Goal: Task Accomplishment & Management: Use online tool/utility

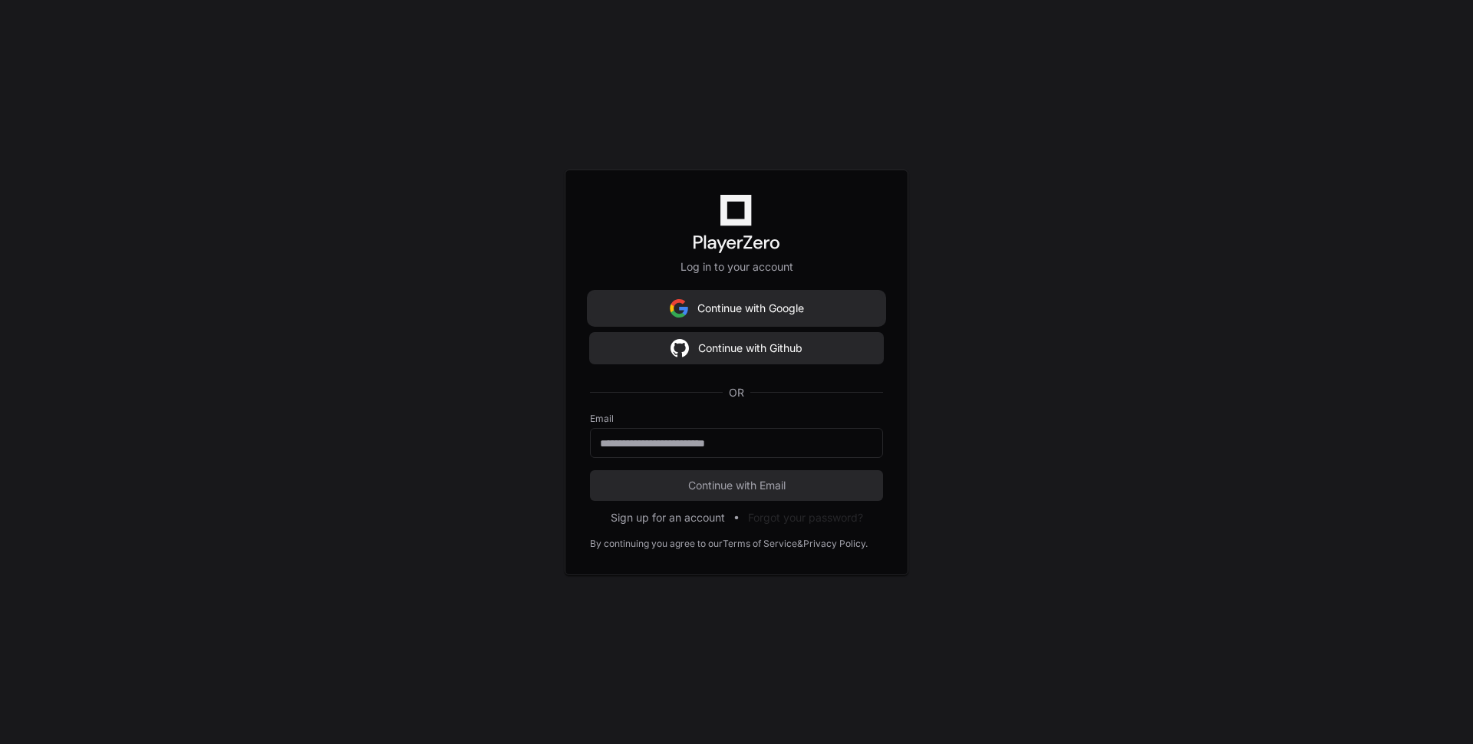
click at [832, 323] on button "Continue with Google" at bounding box center [736, 308] width 293 height 31
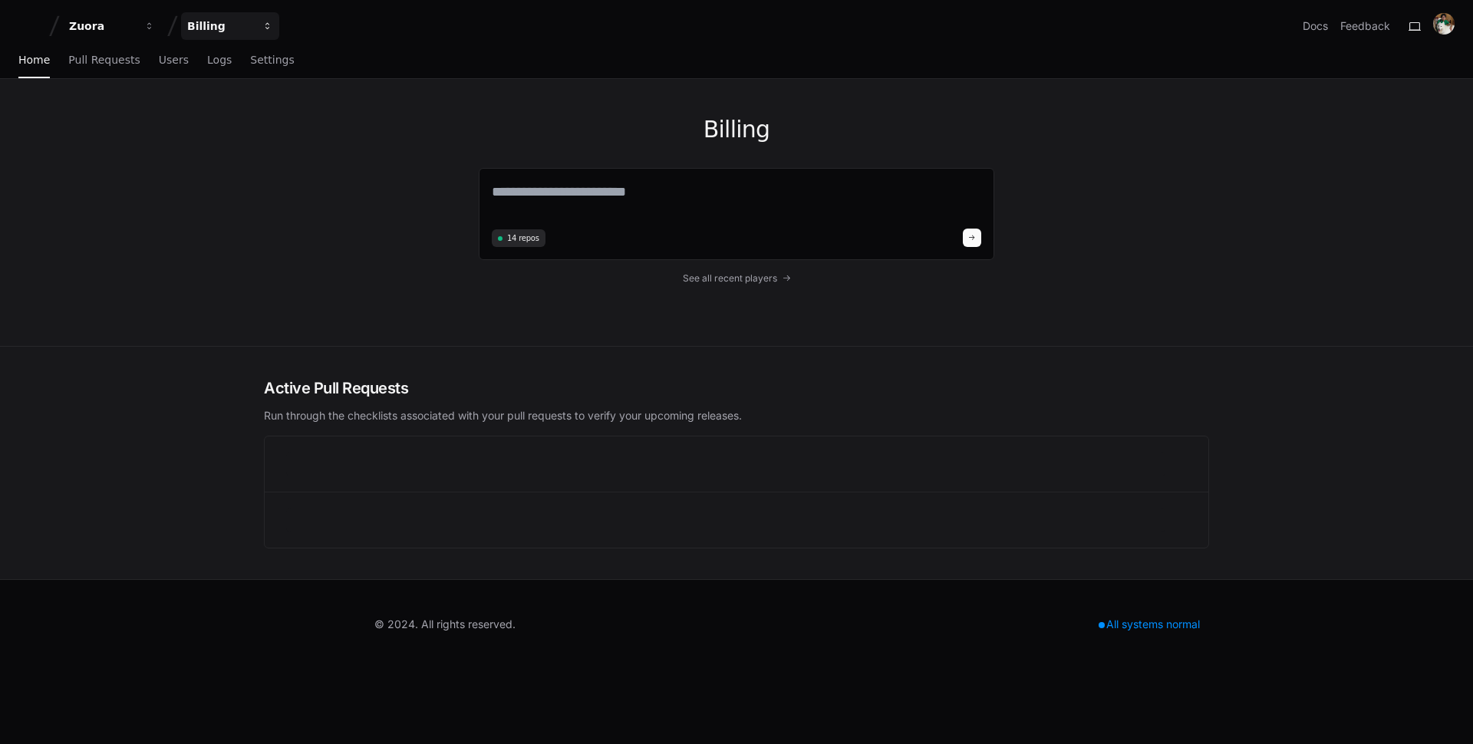
click at [224, 29] on div "Billing" at bounding box center [220, 25] width 66 height 15
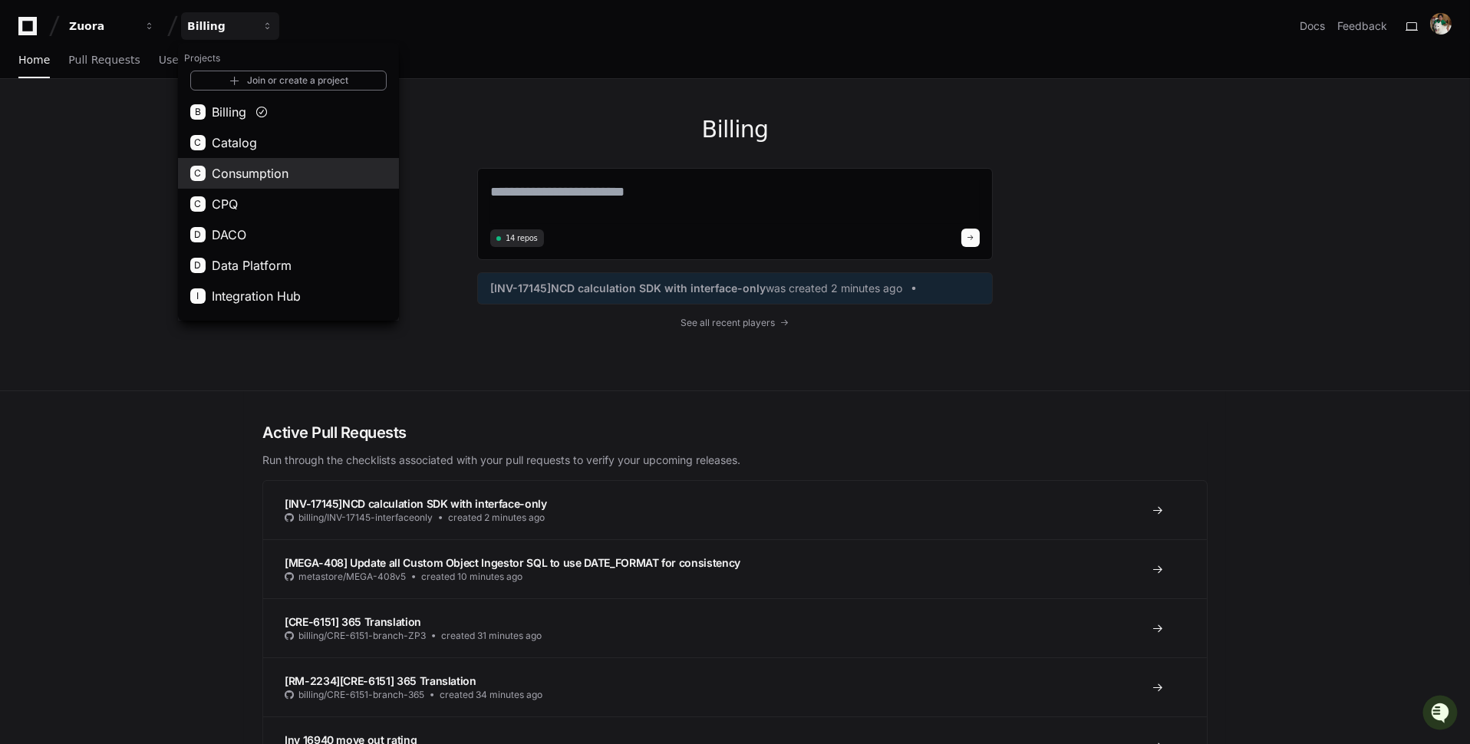
click at [318, 168] on button "C Consumption" at bounding box center [288, 173] width 221 height 31
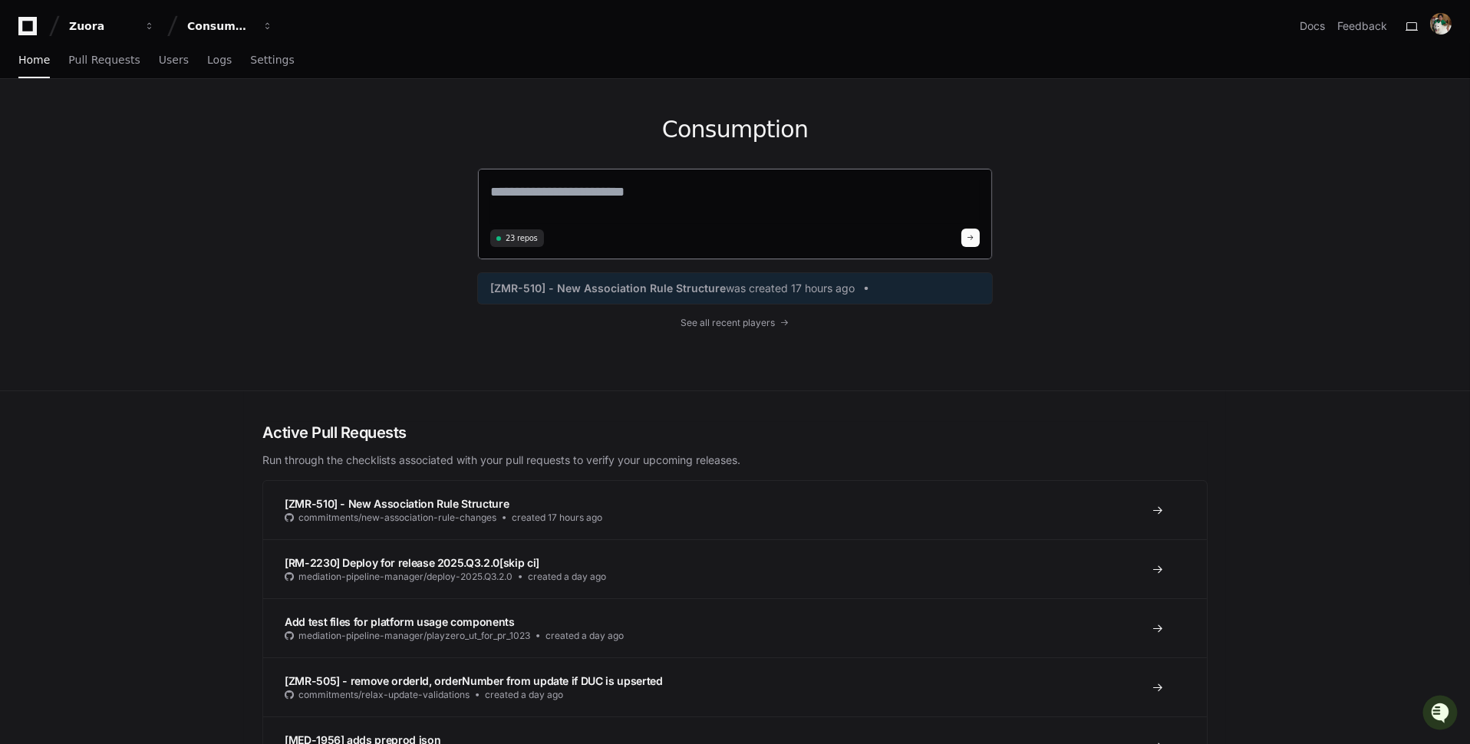
click at [731, 196] on textarea at bounding box center [735, 202] width 490 height 43
type textarea "*"
type textarea "**********"
click at [236, 28] on div "Consumption" at bounding box center [220, 25] width 66 height 15
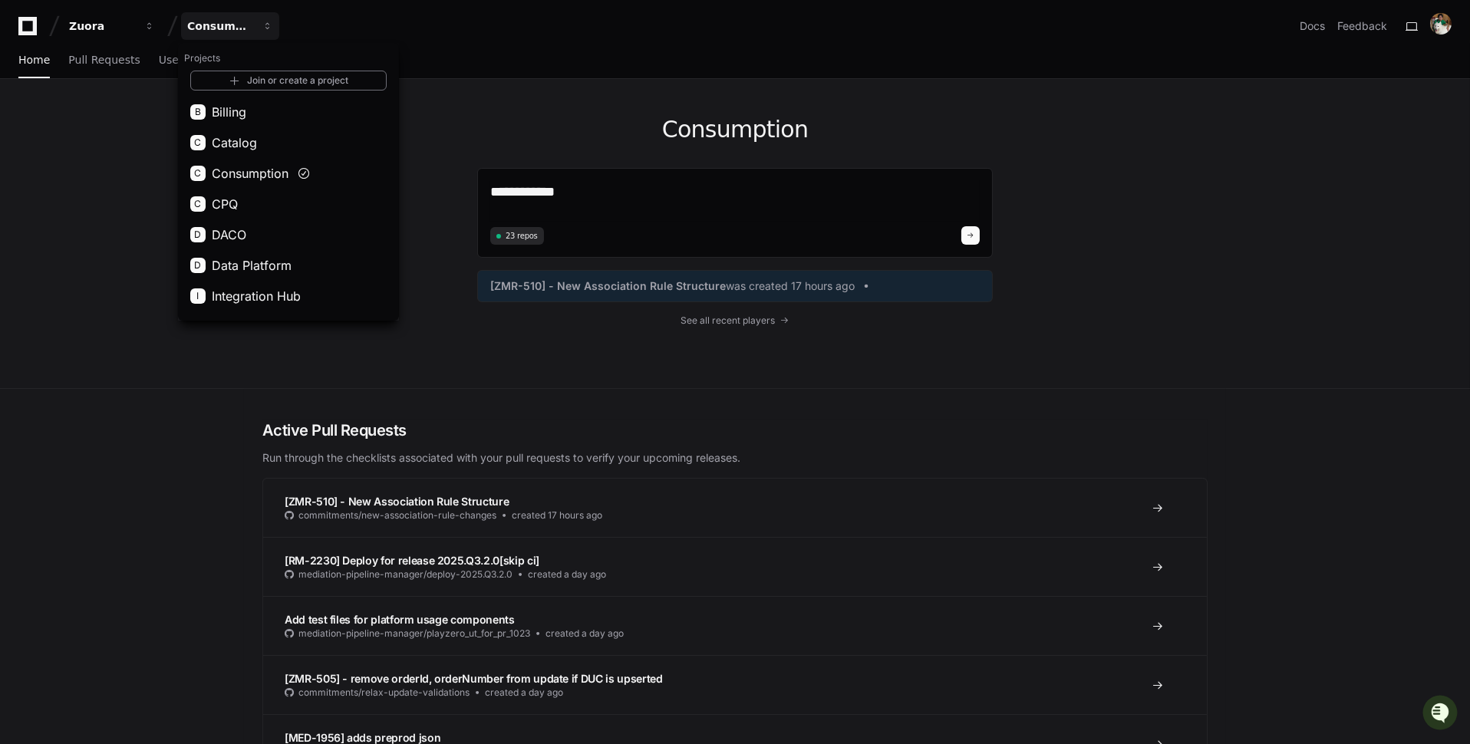
click at [386, 24] on div "Zuora Consumption Projects Join or create a project B Billing C Catalog C Consu…" at bounding box center [735, 26] width 1434 height 28
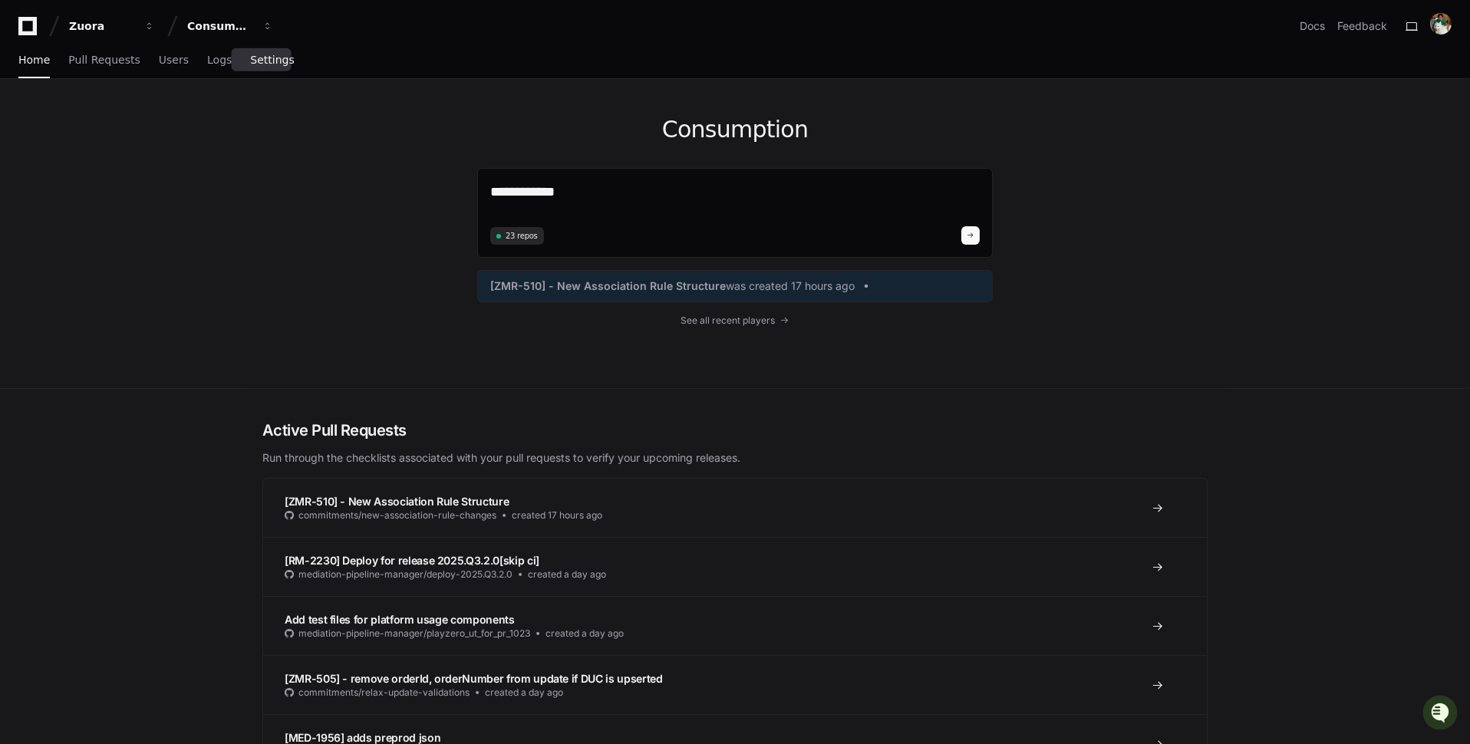
click at [276, 58] on span "Settings" at bounding box center [272, 59] width 44 height 9
click at [273, 57] on span "Settings" at bounding box center [272, 59] width 44 height 9
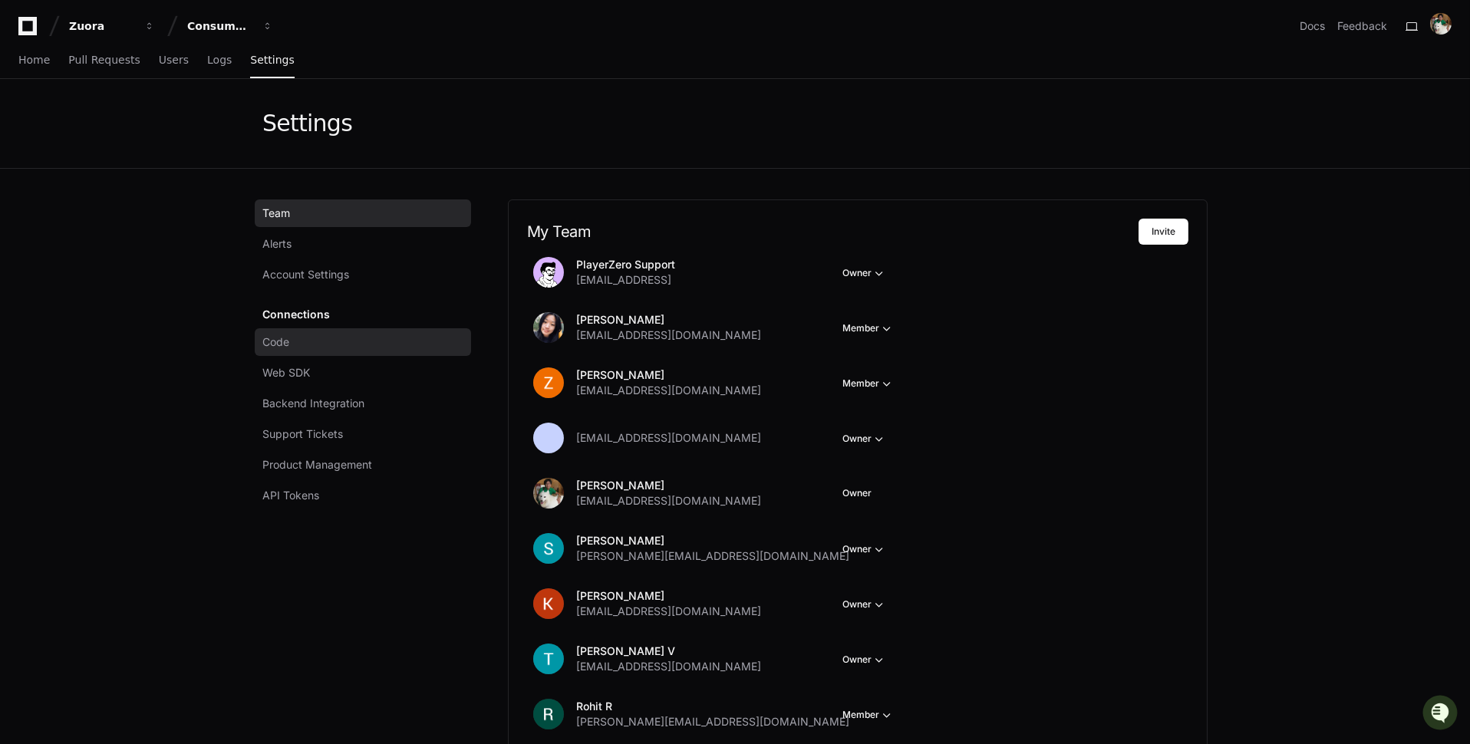
click at [418, 351] on link "Code" at bounding box center [363, 342] width 216 height 28
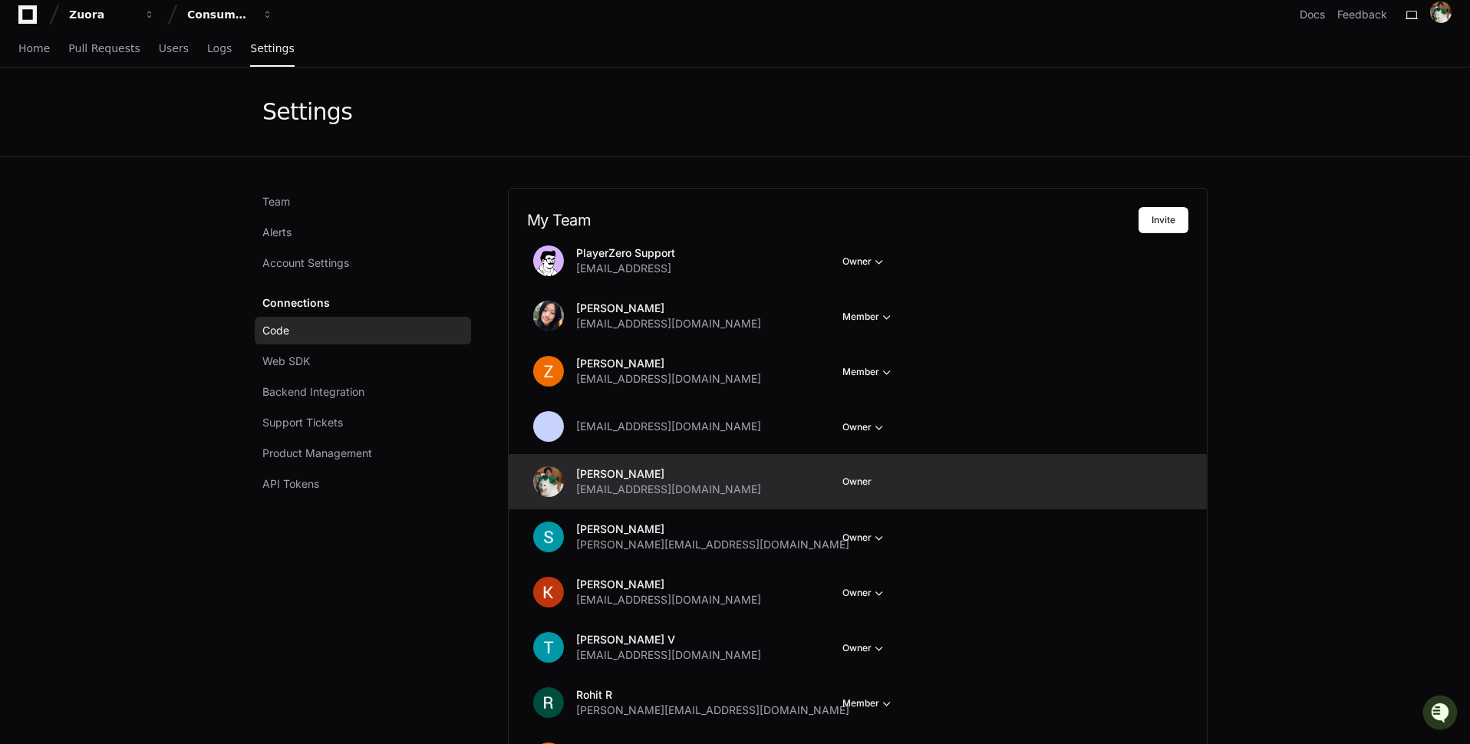
scroll to position [18, 0]
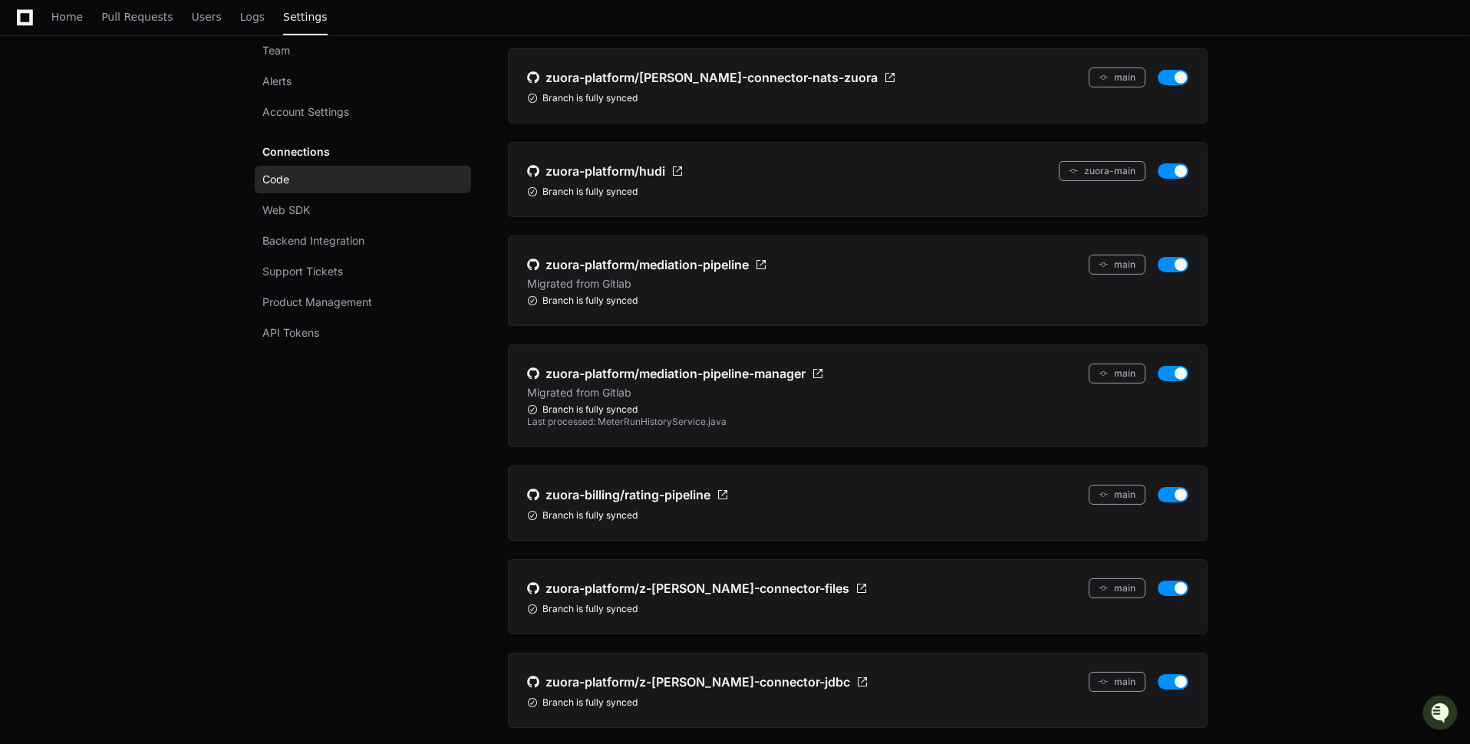
scroll to position [2760, 0]
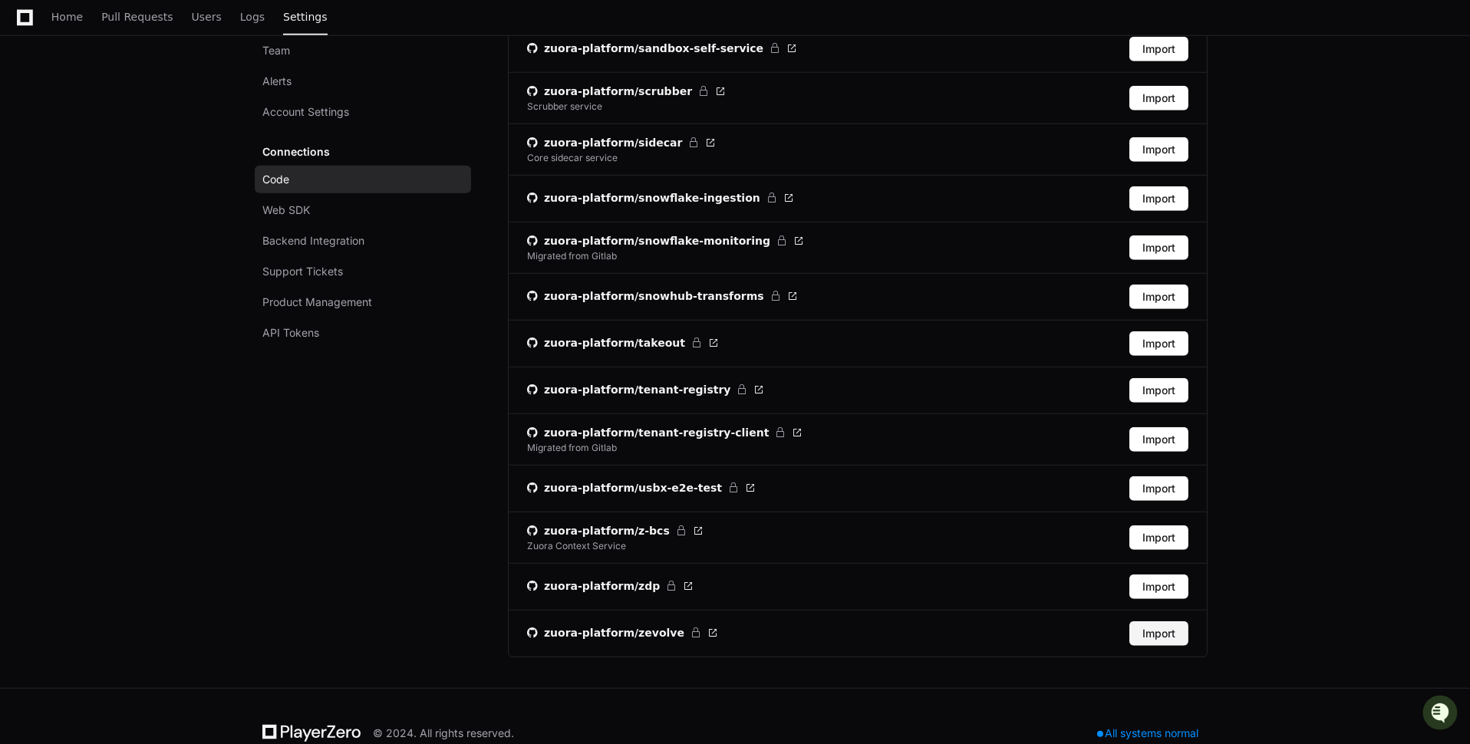
click at [1173, 622] on button "Import" at bounding box center [1159, 634] width 59 height 25
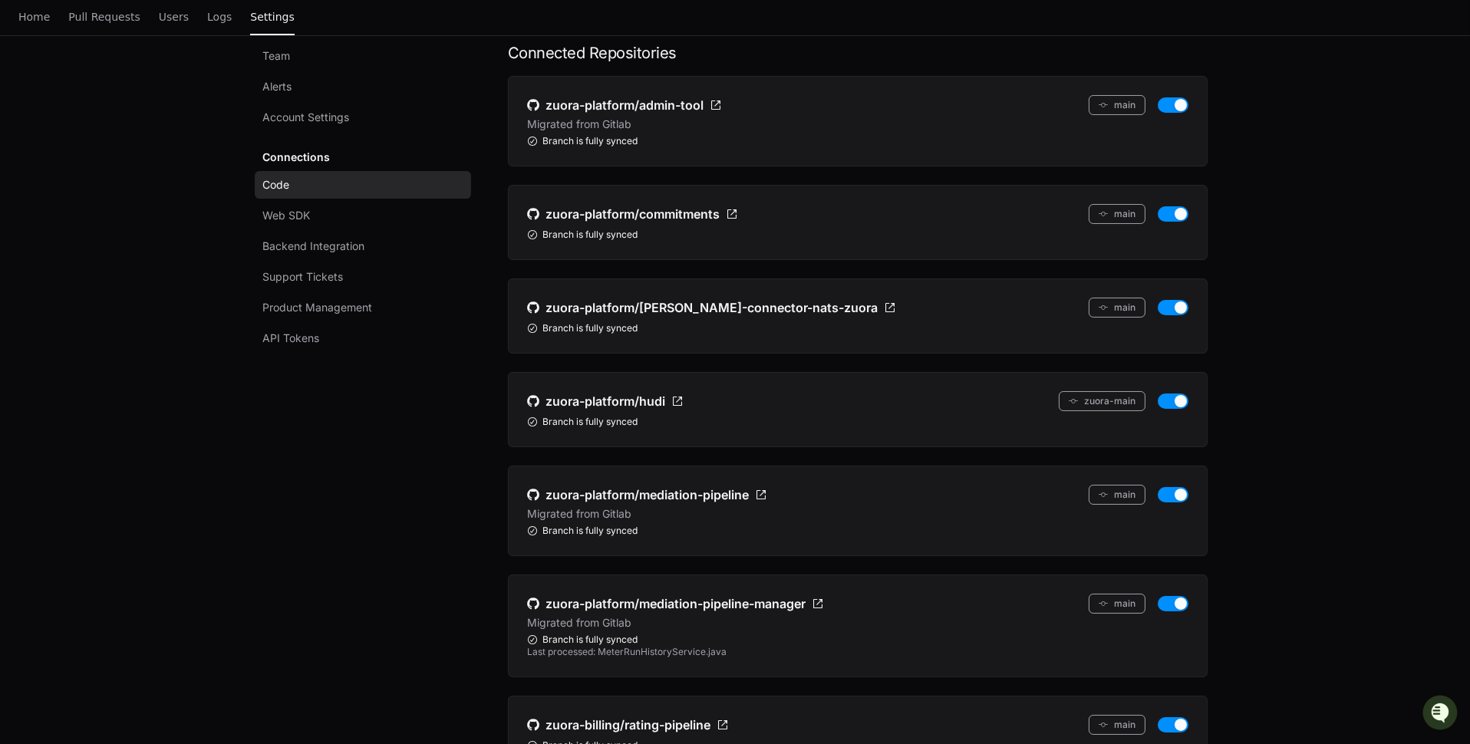
scroll to position [0, 0]
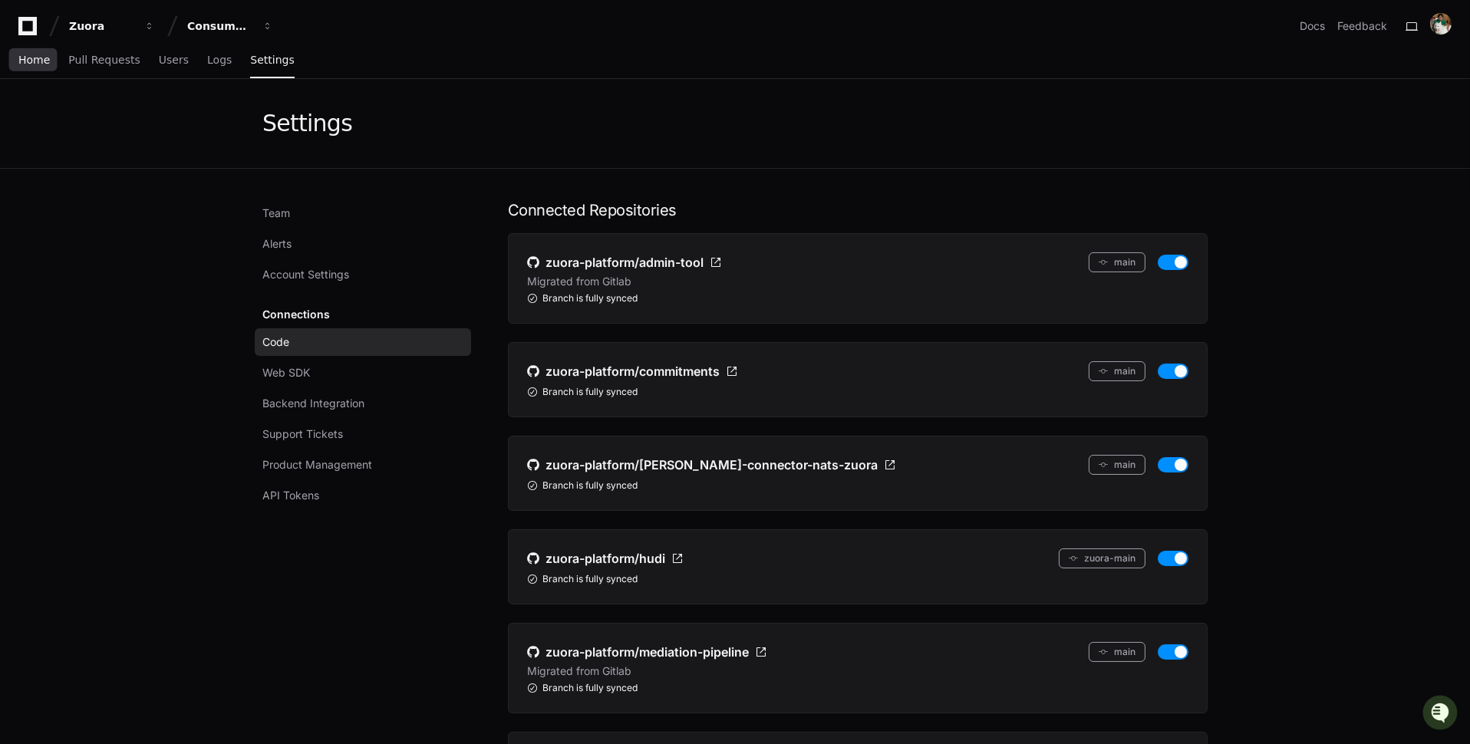
click at [34, 69] on link "Home" at bounding box center [33, 60] width 31 height 35
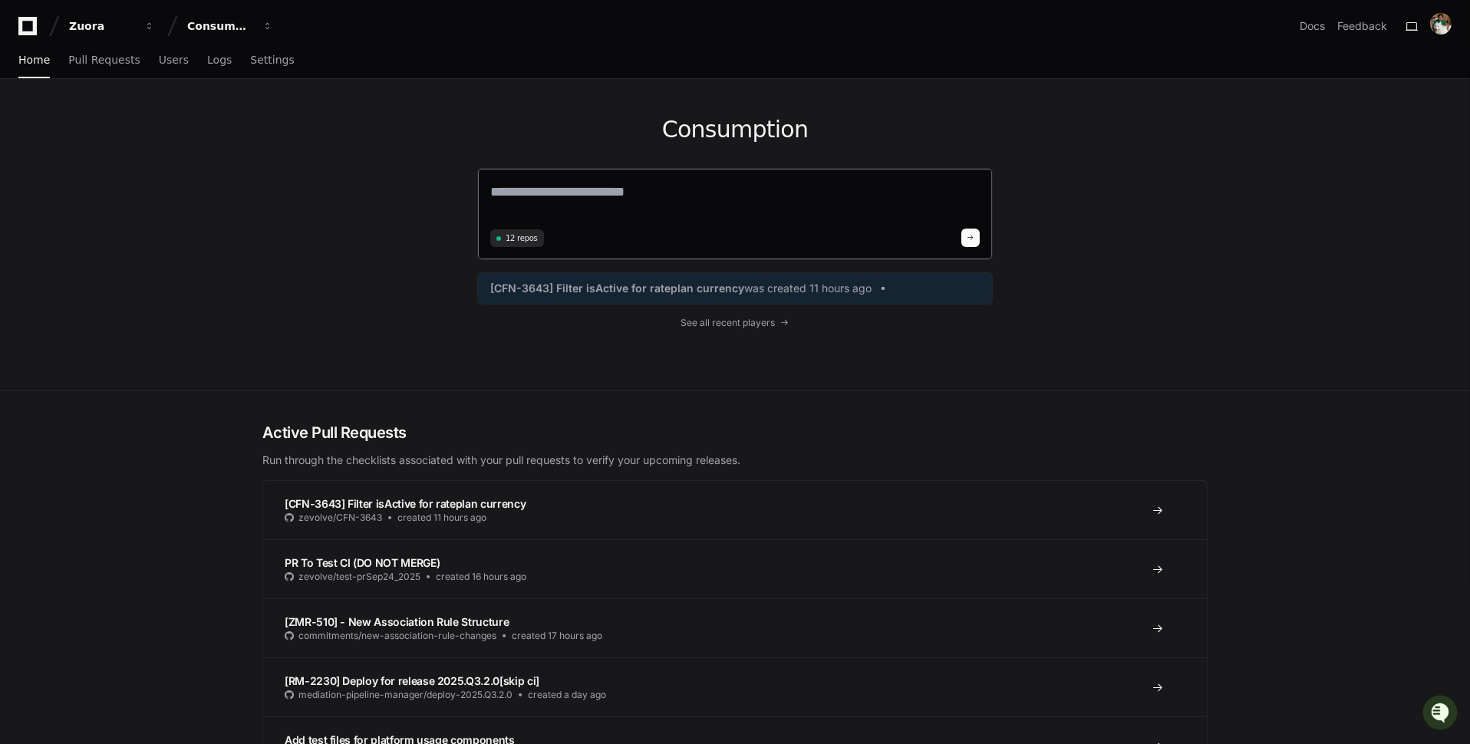
click at [600, 189] on textarea at bounding box center [735, 202] width 490 height 43
type textarea "***"
click at [259, 68] on link "Settings" at bounding box center [272, 60] width 44 height 35
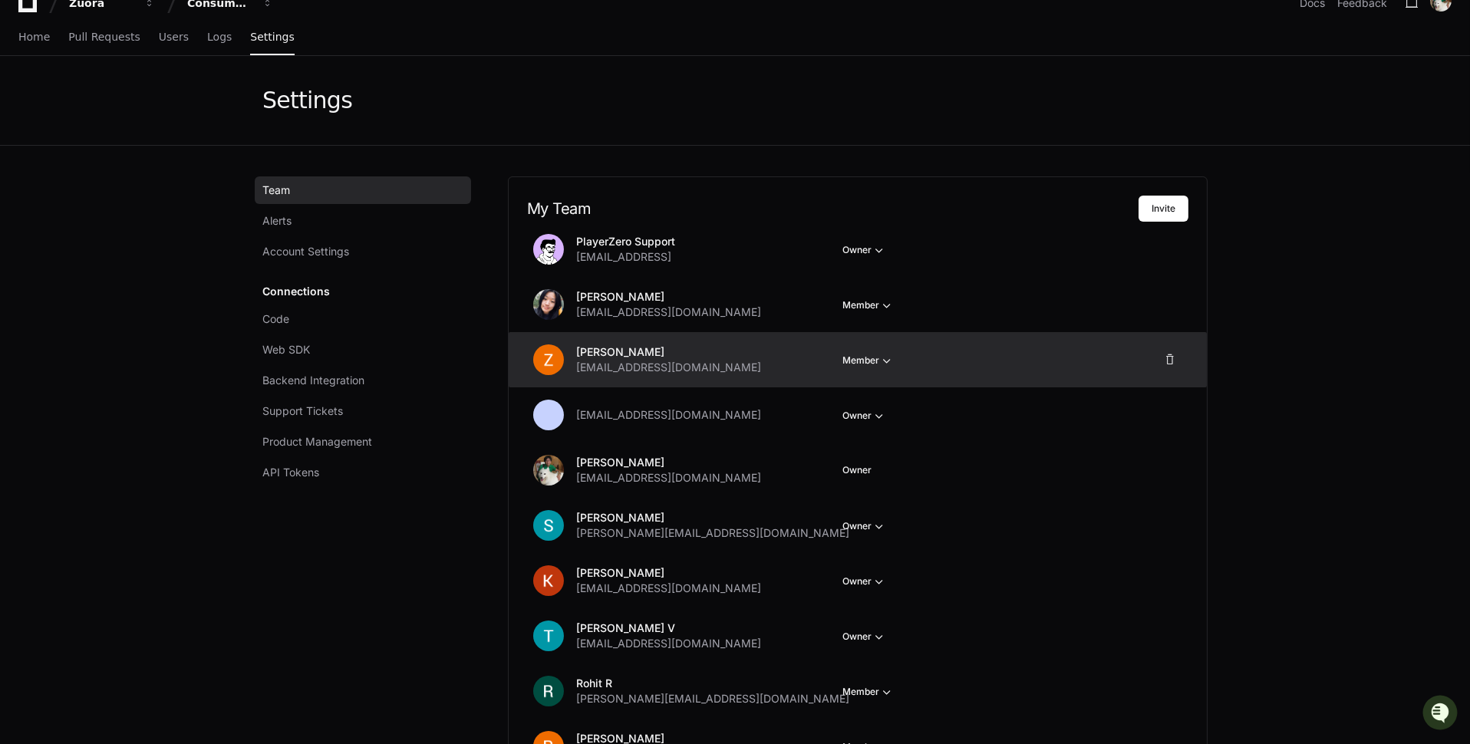
scroll to position [28, 0]
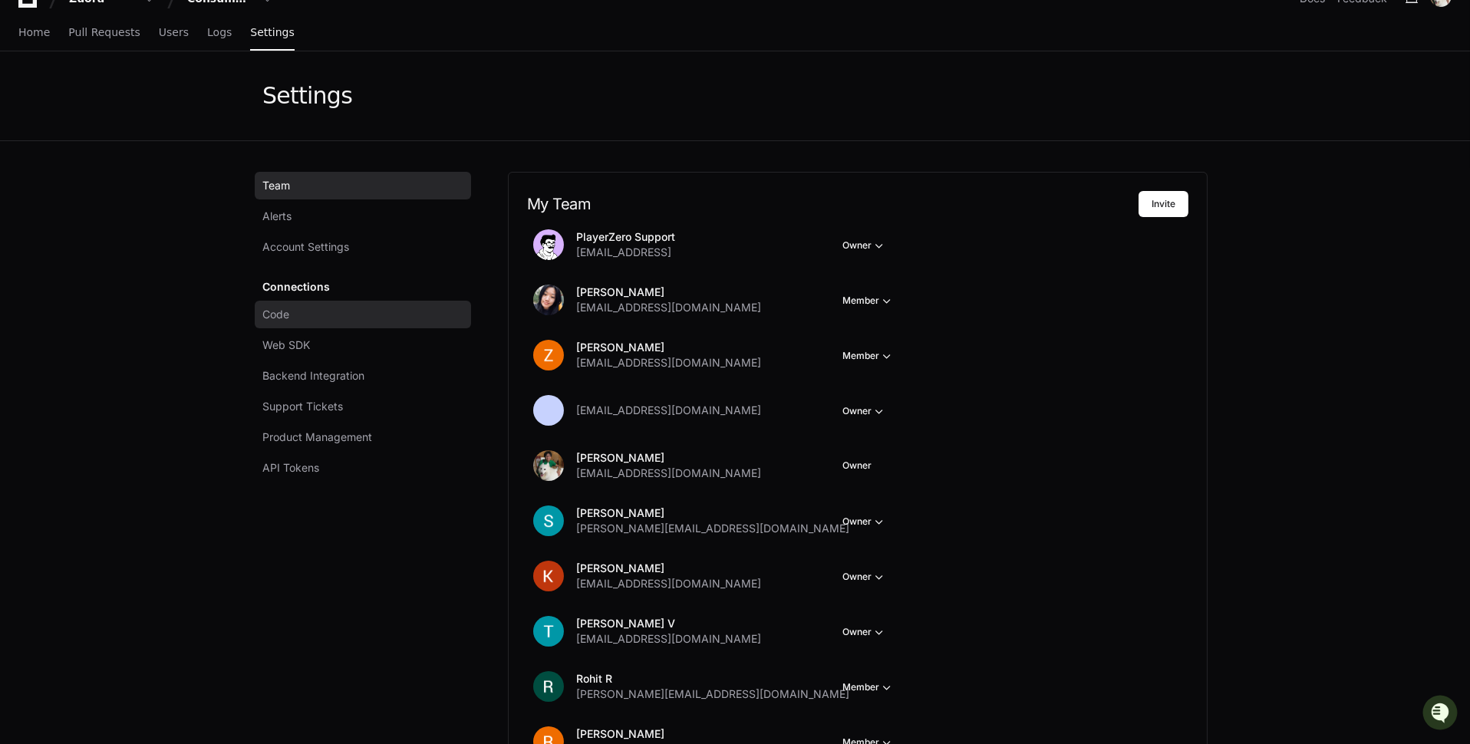
click at [367, 311] on link "Code" at bounding box center [363, 315] width 216 height 28
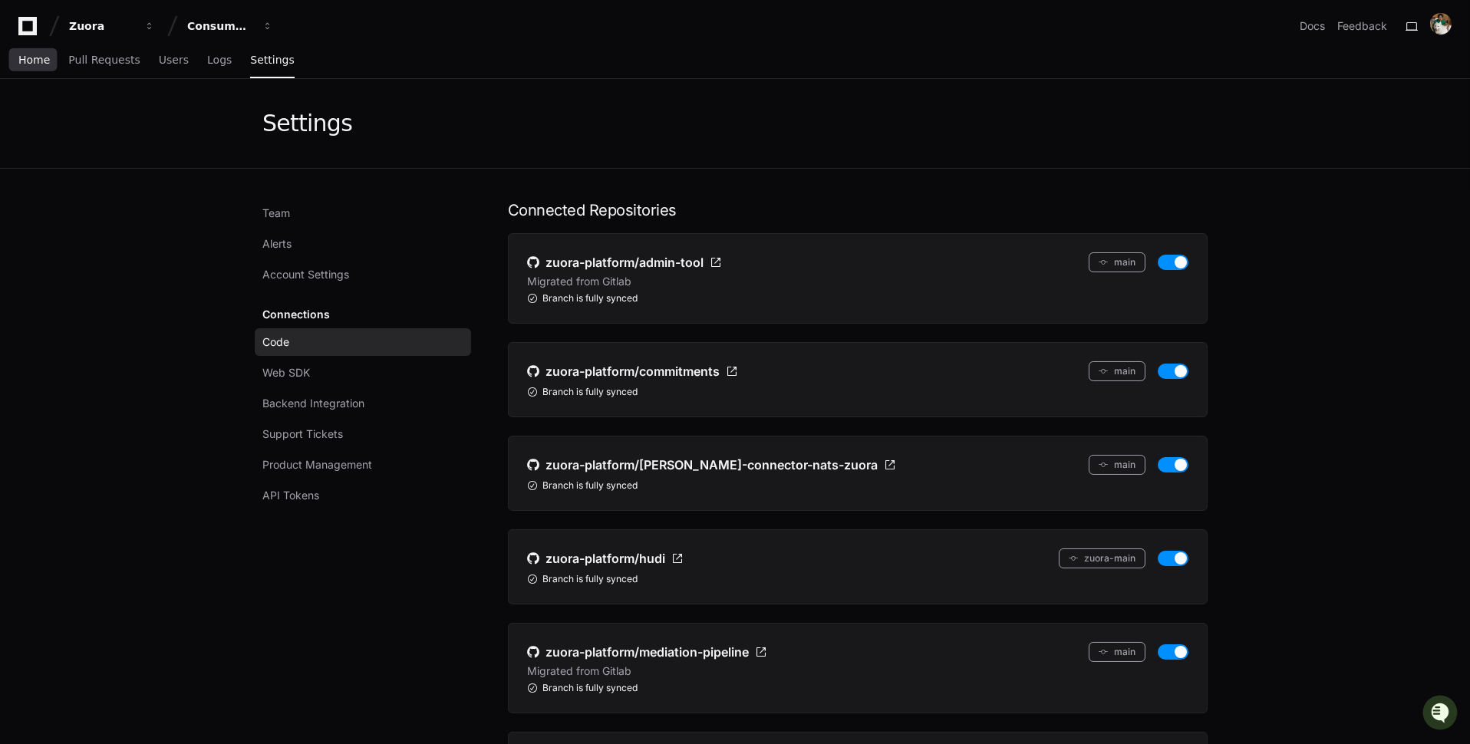
click at [28, 62] on span "Home" at bounding box center [33, 59] width 31 height 9
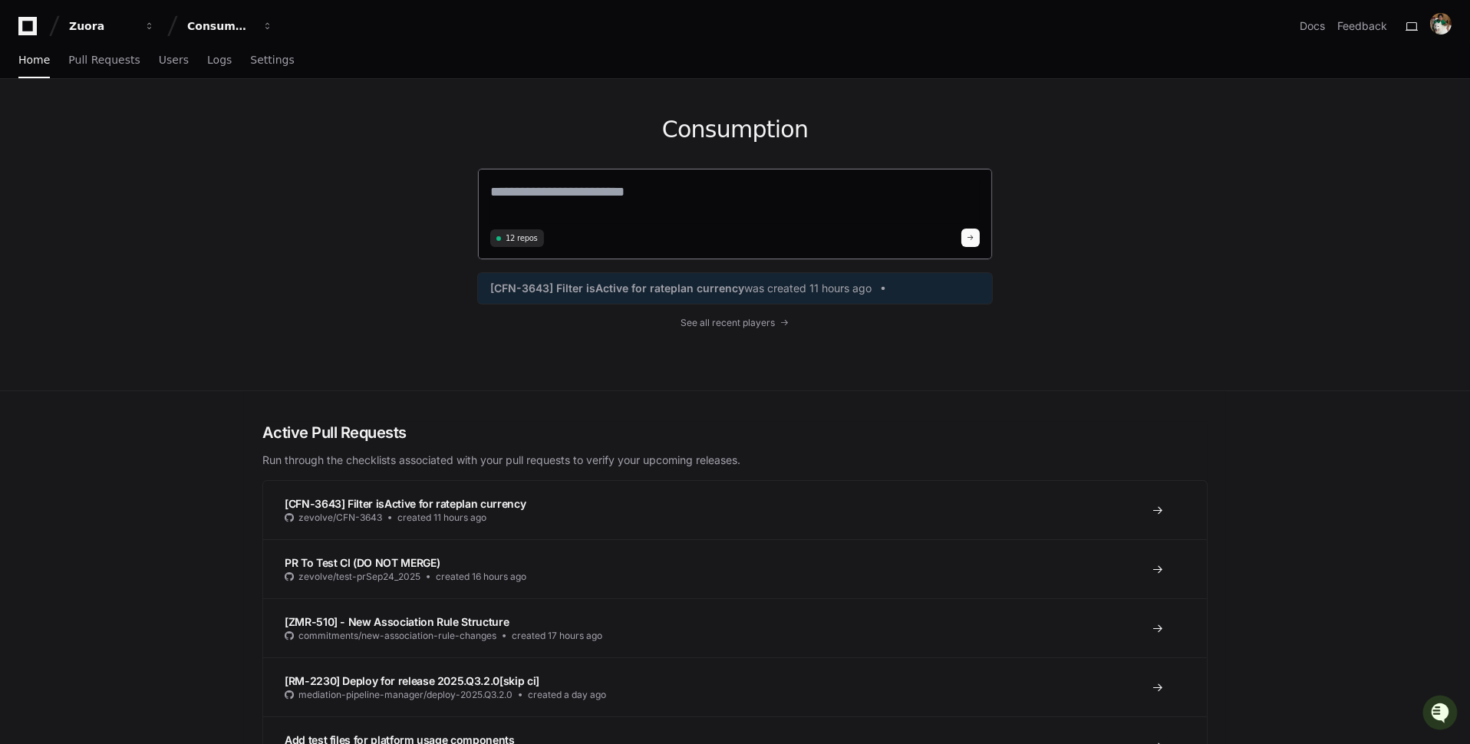
click at [611, 197] on textarea at bounding box center [735, 202] width 490 height 43
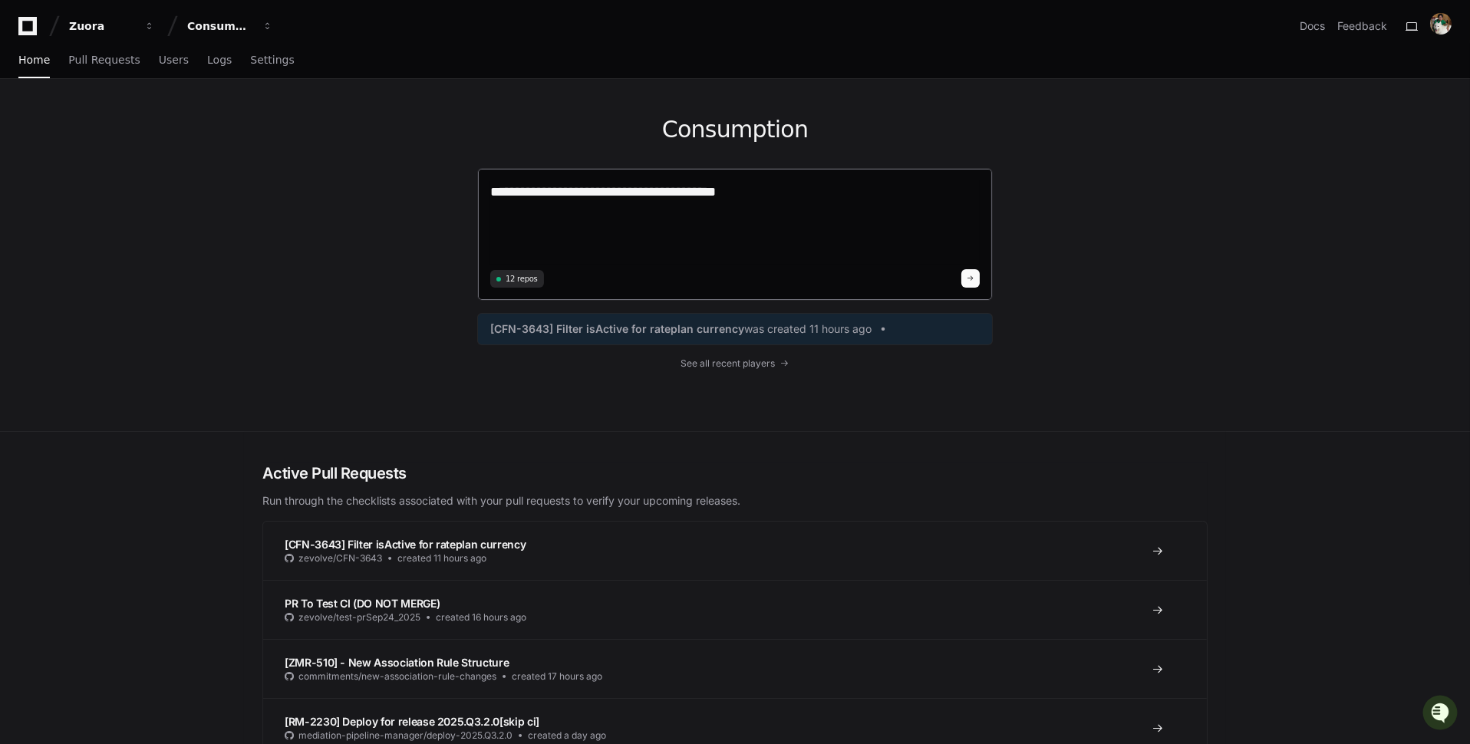
paste textarea "**********"
type textarea "**********"
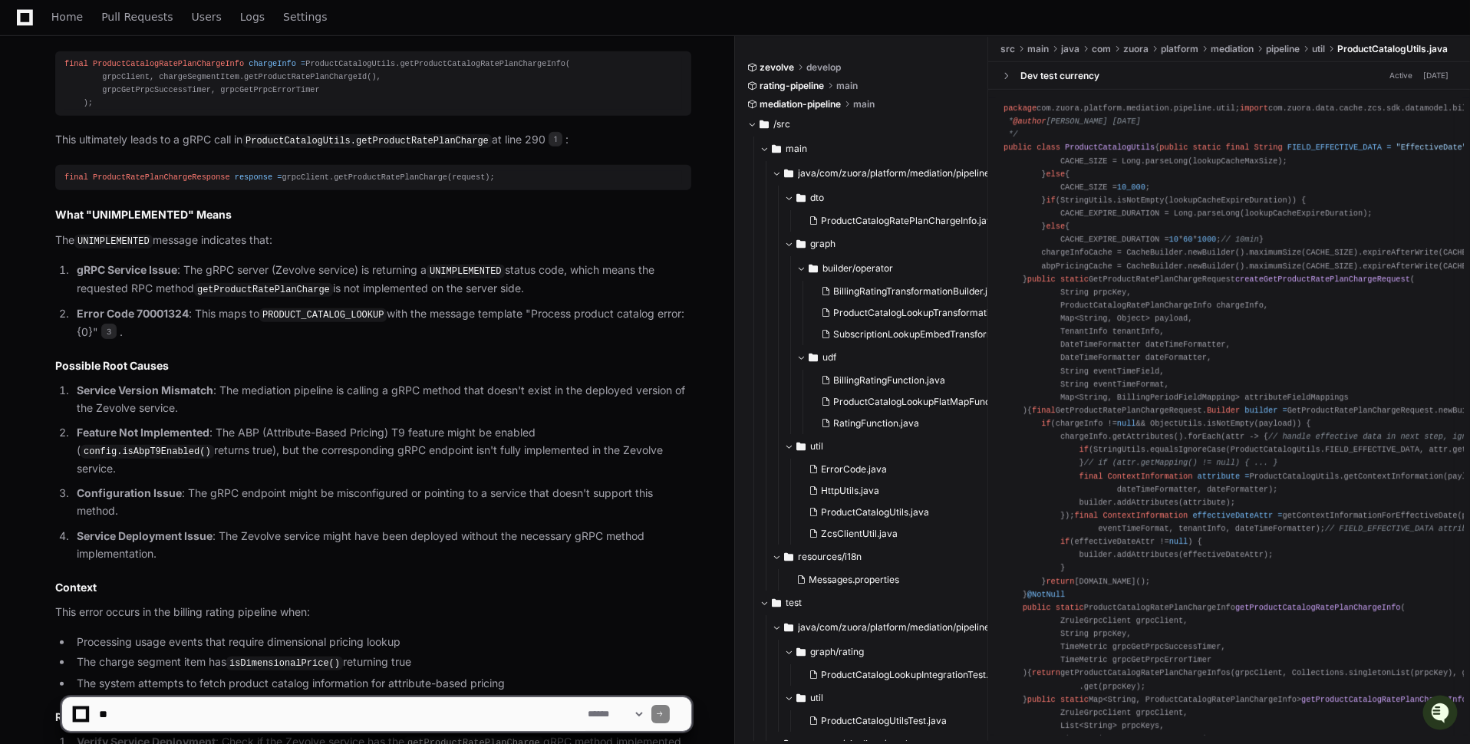
scroll to position [1962, 0]
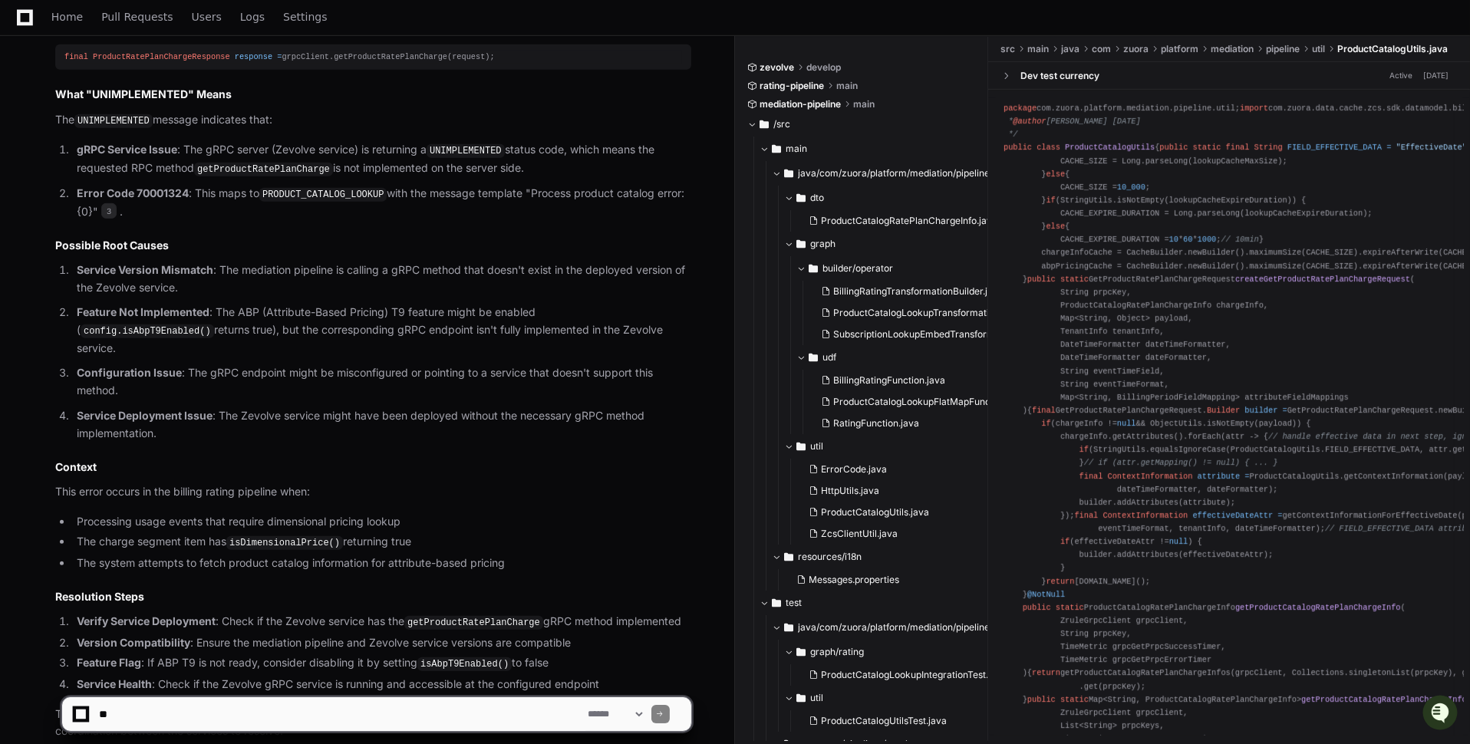
click at [514, 711] on textarea at bounding box center [341, 715] width 490 height 34
click at [492, 616] on code "getProductRatePlanCharge" at bounding box center [473, 623] width 139 height 14
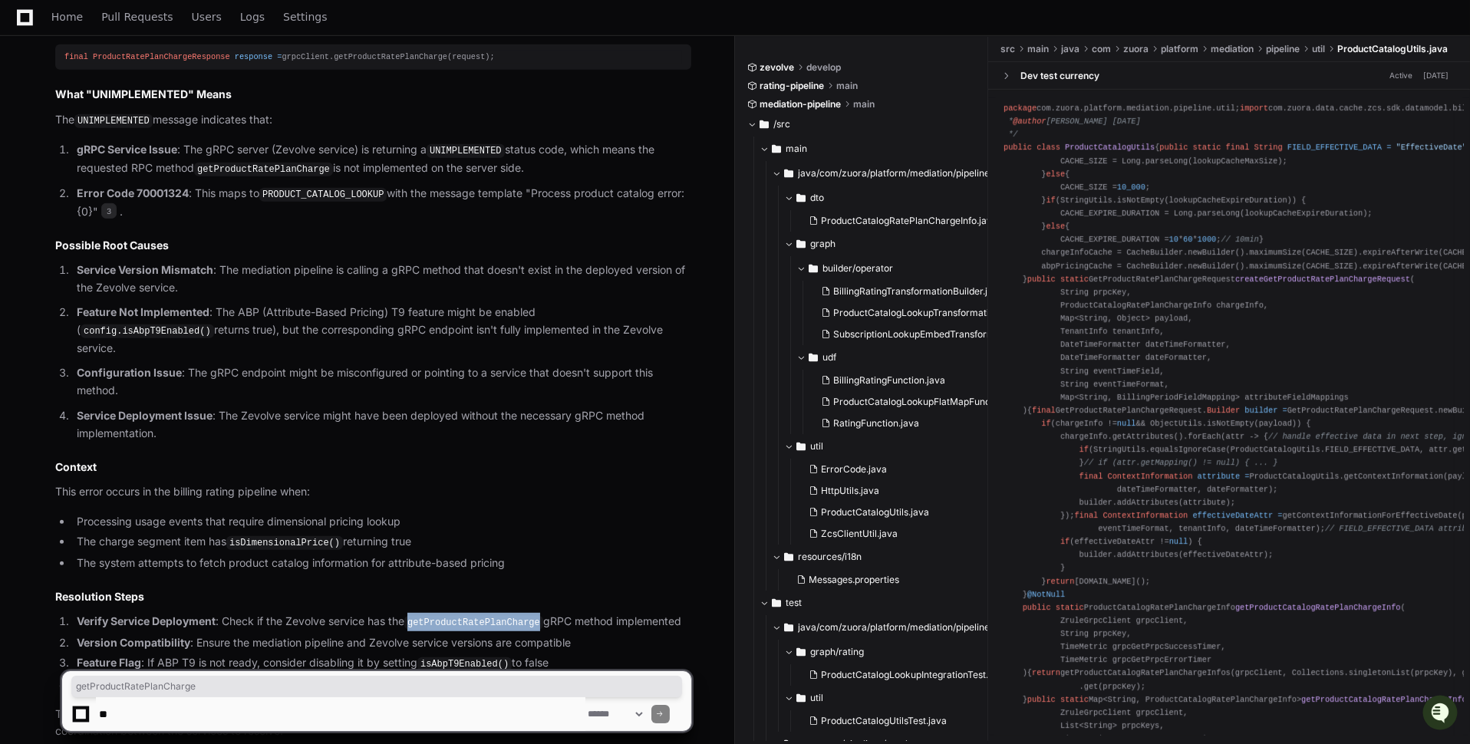
click at [437, 702] on textarea at bounding box center [341, 715] width 490 height 34
paste textarea "**********"
type textarea "**********"
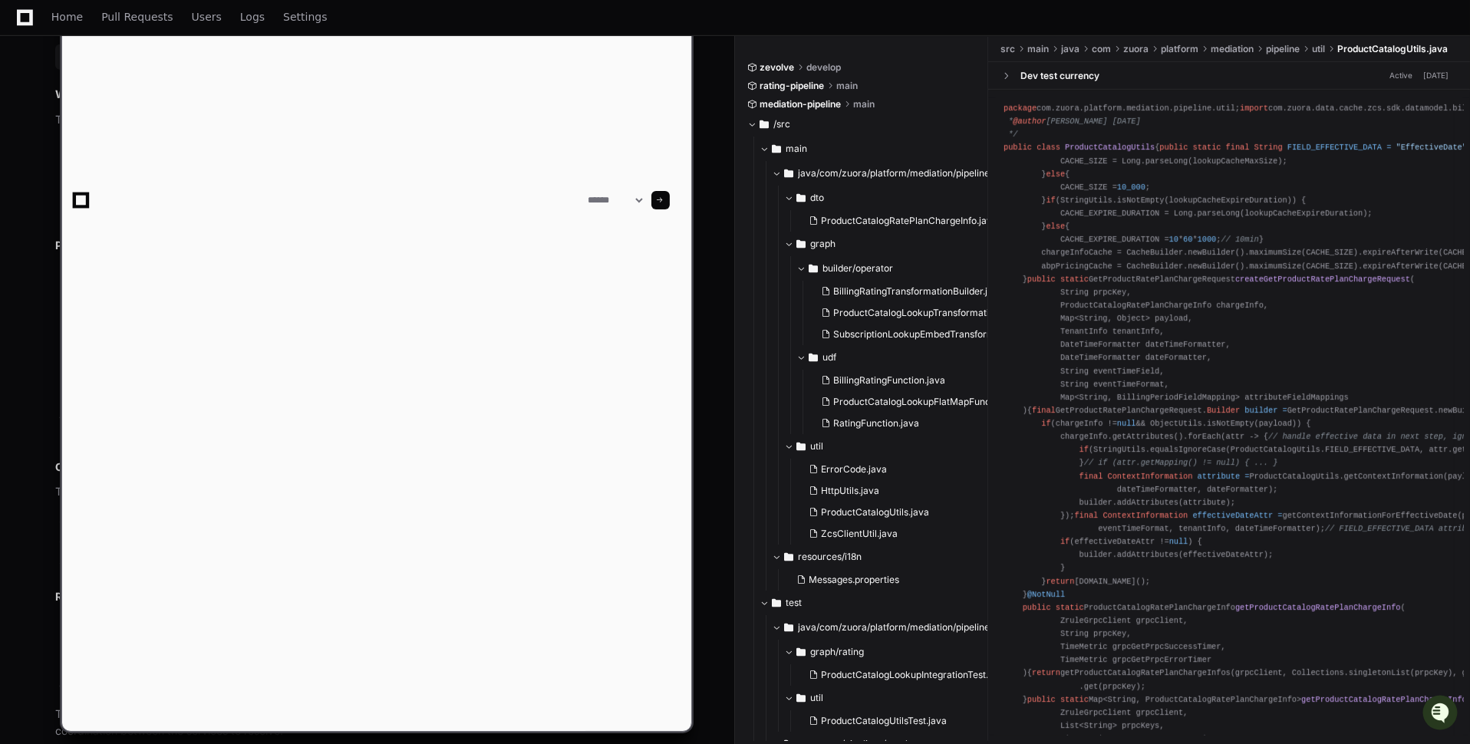
scroll to position [0, 0]
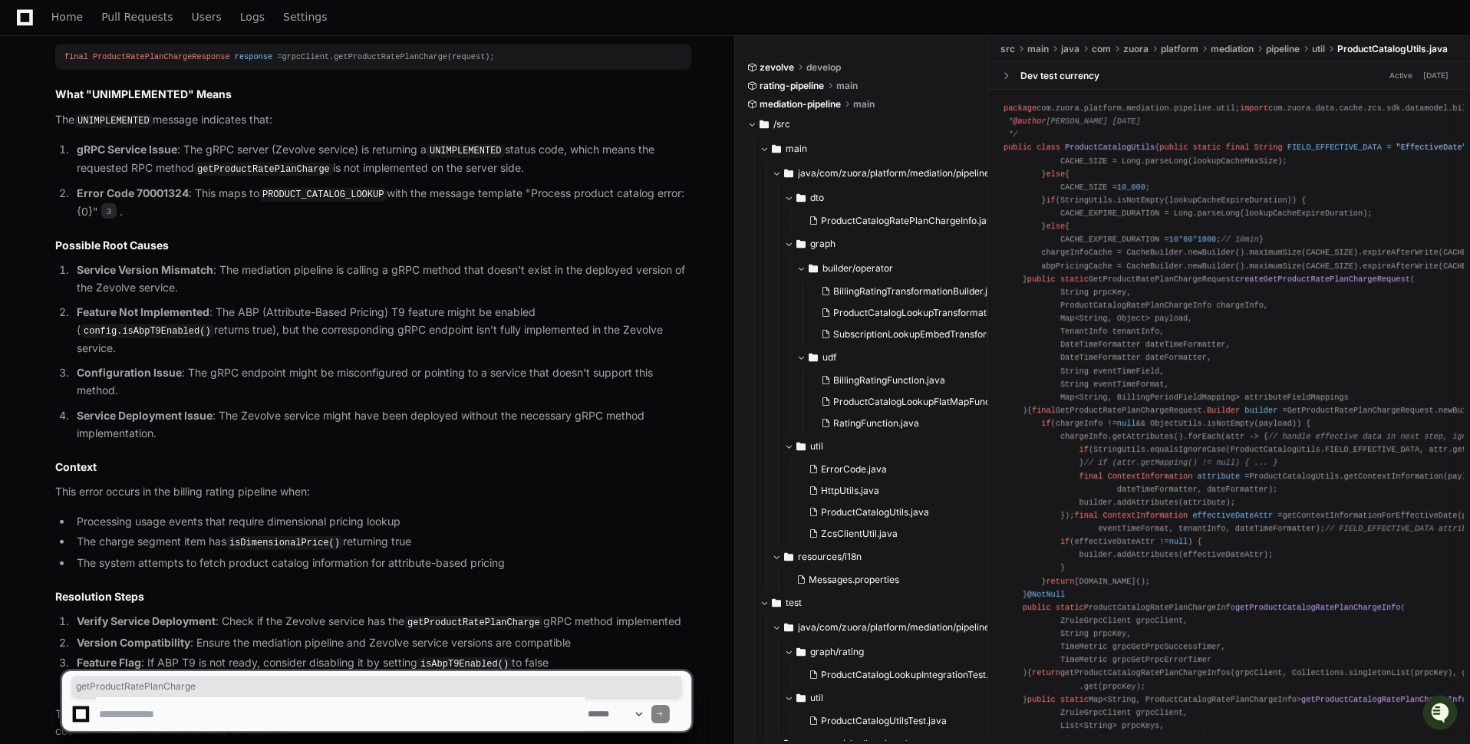
click at [504, 613] on li "Verify Service Deployment : Check if the Zevolve service has the getProductRate…" at bounding box center [381, 622] width 619 height 18
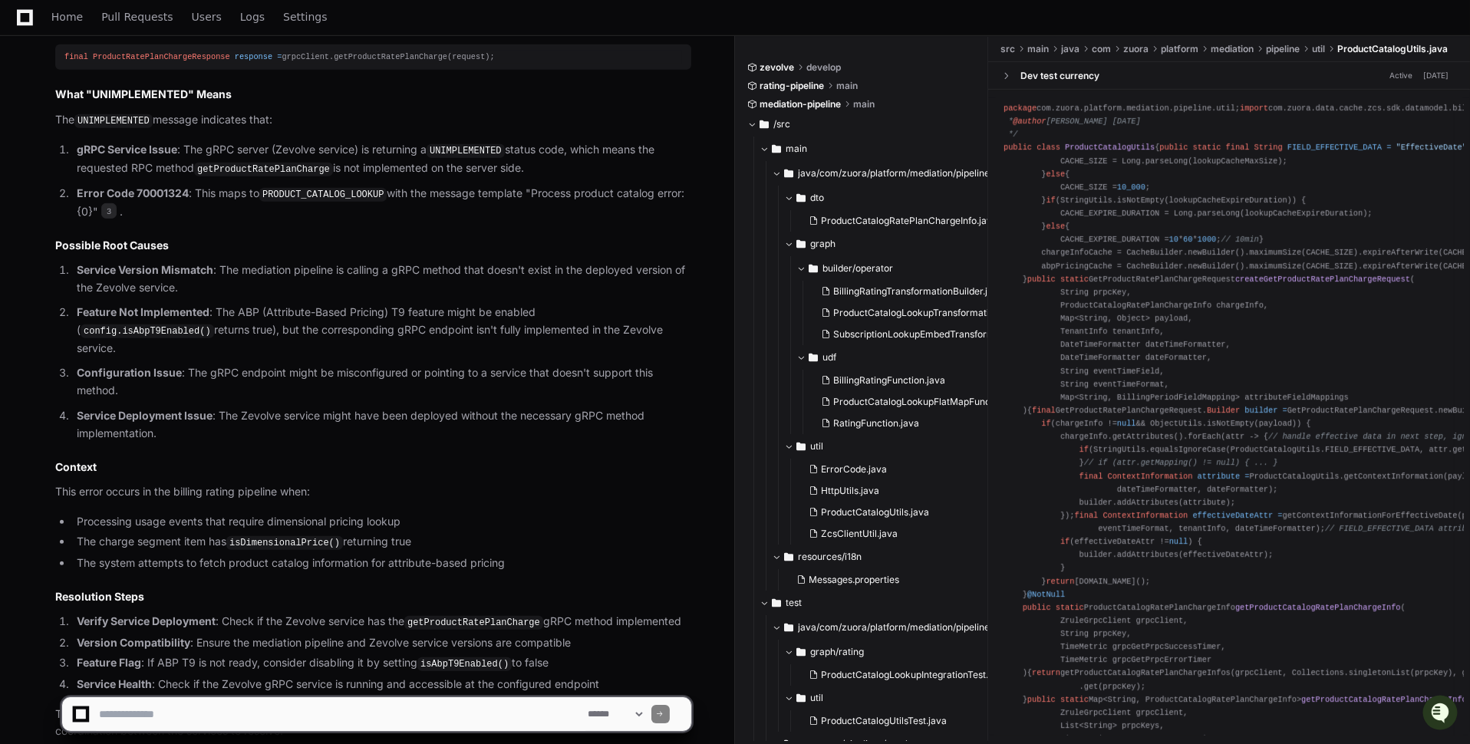
click at [515, 616] on code "getProductRatePlanCharge" at bounding box center [473, 623] width 139 height 14
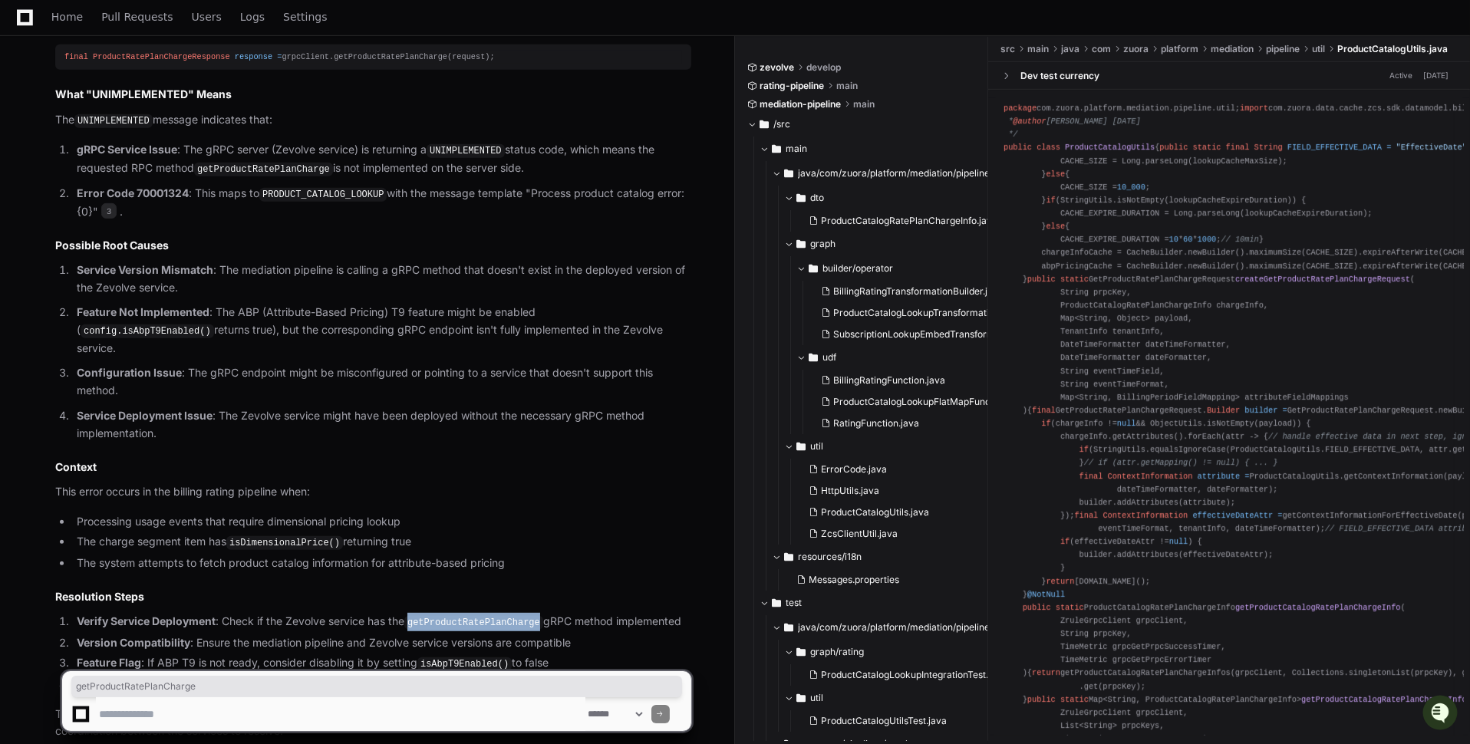
copy code "getProductRatePlanCharge"
click at [480, 613] on li "Verify Service Deployment : Check if the Zevolve service has the getProductRate…" at bounding box center [381, 622] width 619 height 18
drag, startPoint x: 414, startPoint y: 504, endPoint x: 622, endPoint y: 503, distance: 208.0
click at [622, 613] on li "Verify Service Deployment : Check if the Zevolve service has the getProductRate…" at bounding box center [381, 622] width 619 height 18
copy li "getProductRatePlanCharge gRPC method"
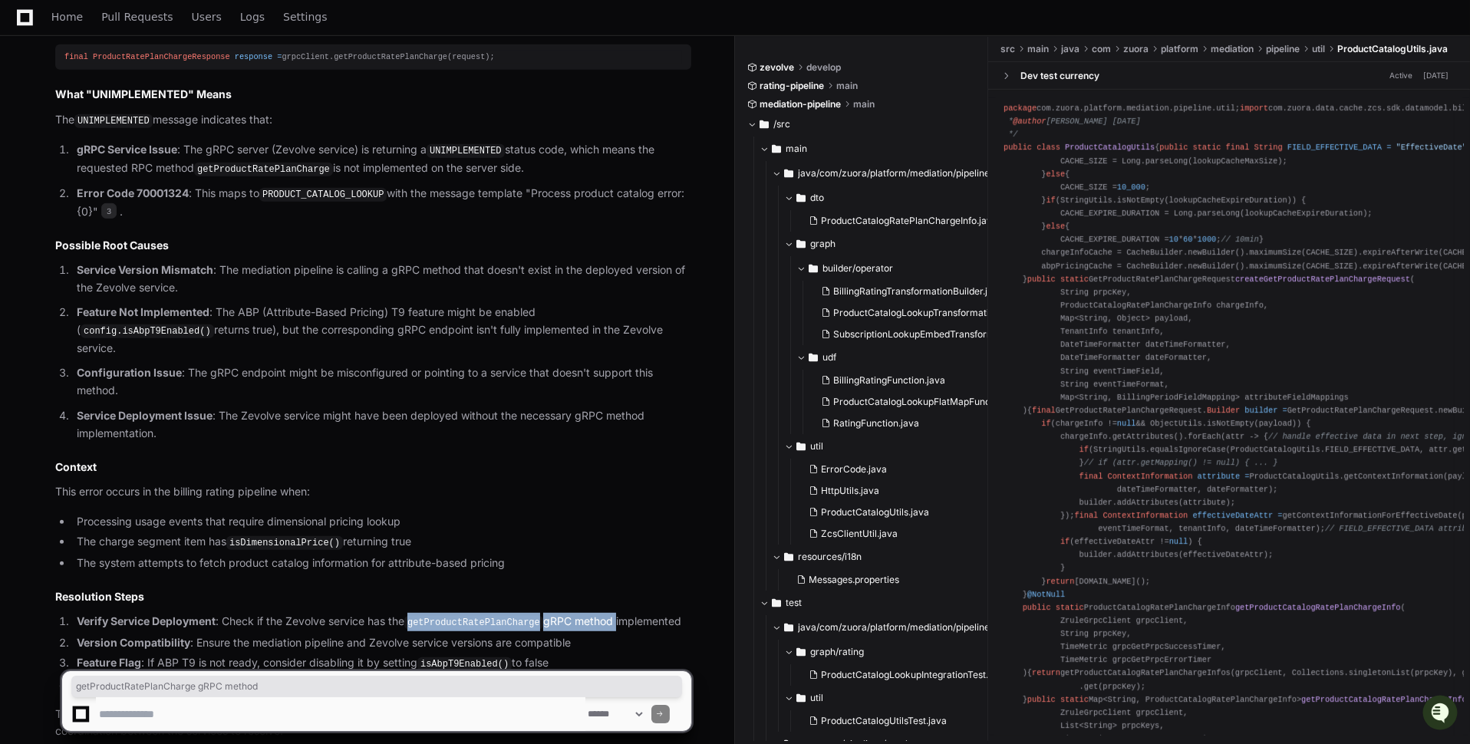
click at [332, 681] on span "getProductRatePlanCharge gRPC method" at bounding box center [377, 687] width 602 height 12
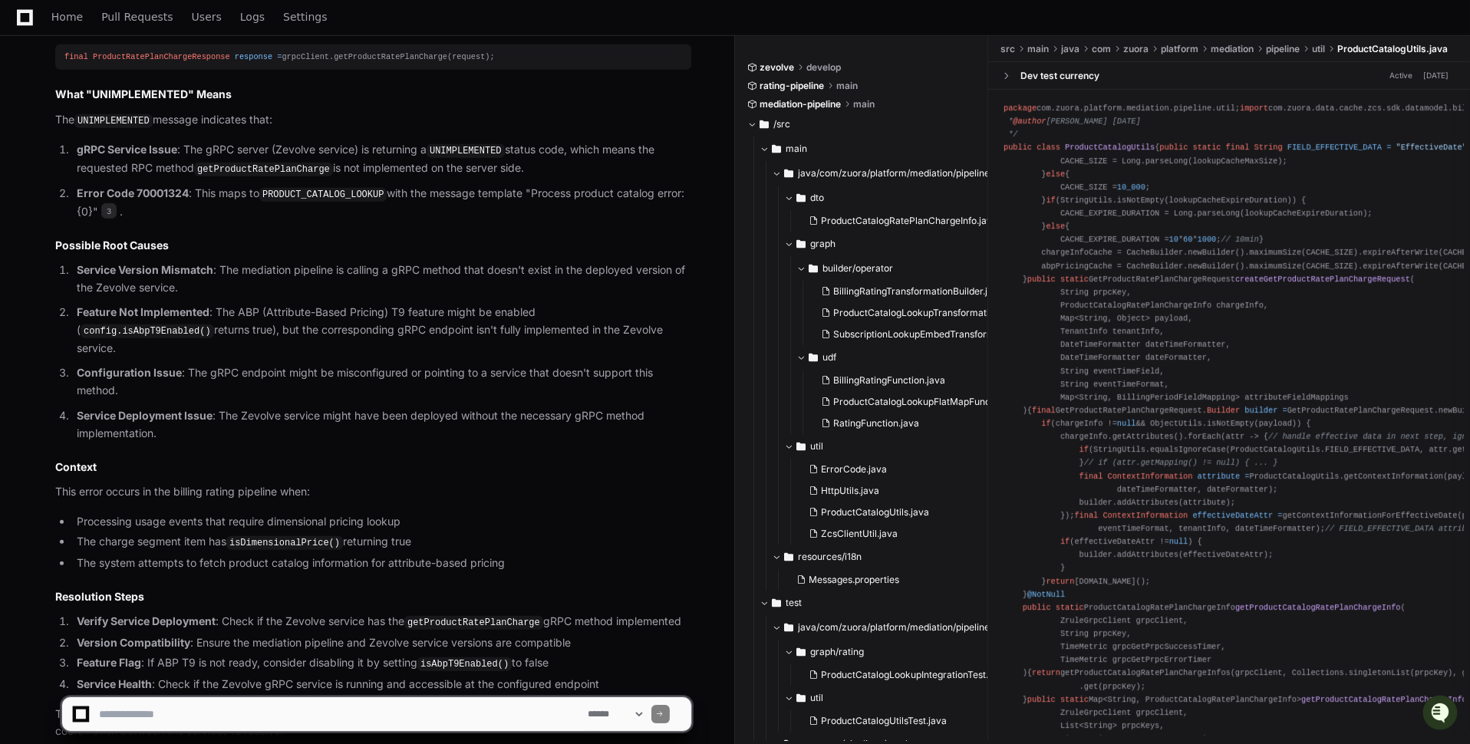
click at [332, 712] on textarea at bounding box center [341, 715] width 490 height 34
paste textarea "**********"
type textarea "**********"
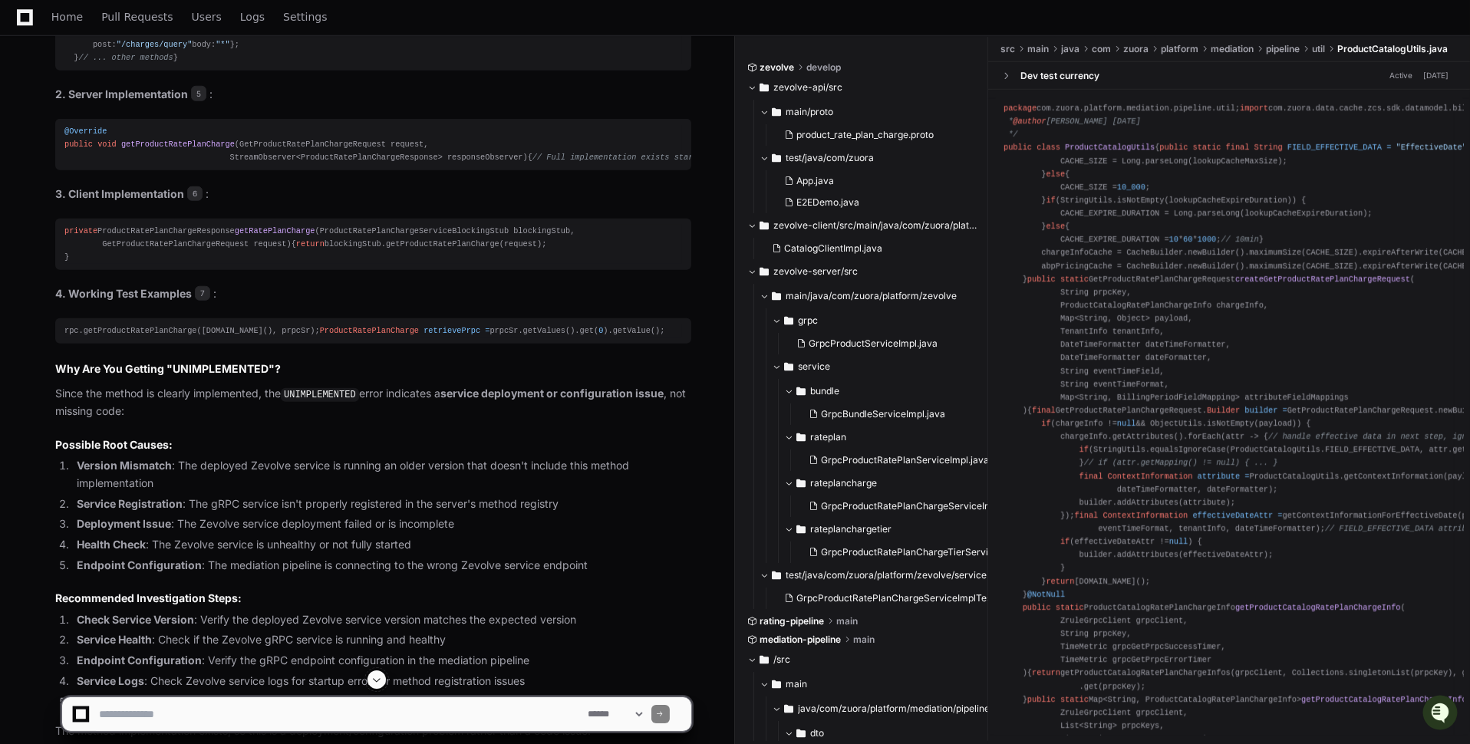
scroll to position [3264, 0]
